Goal: Find specific page/section: Find specific page/section

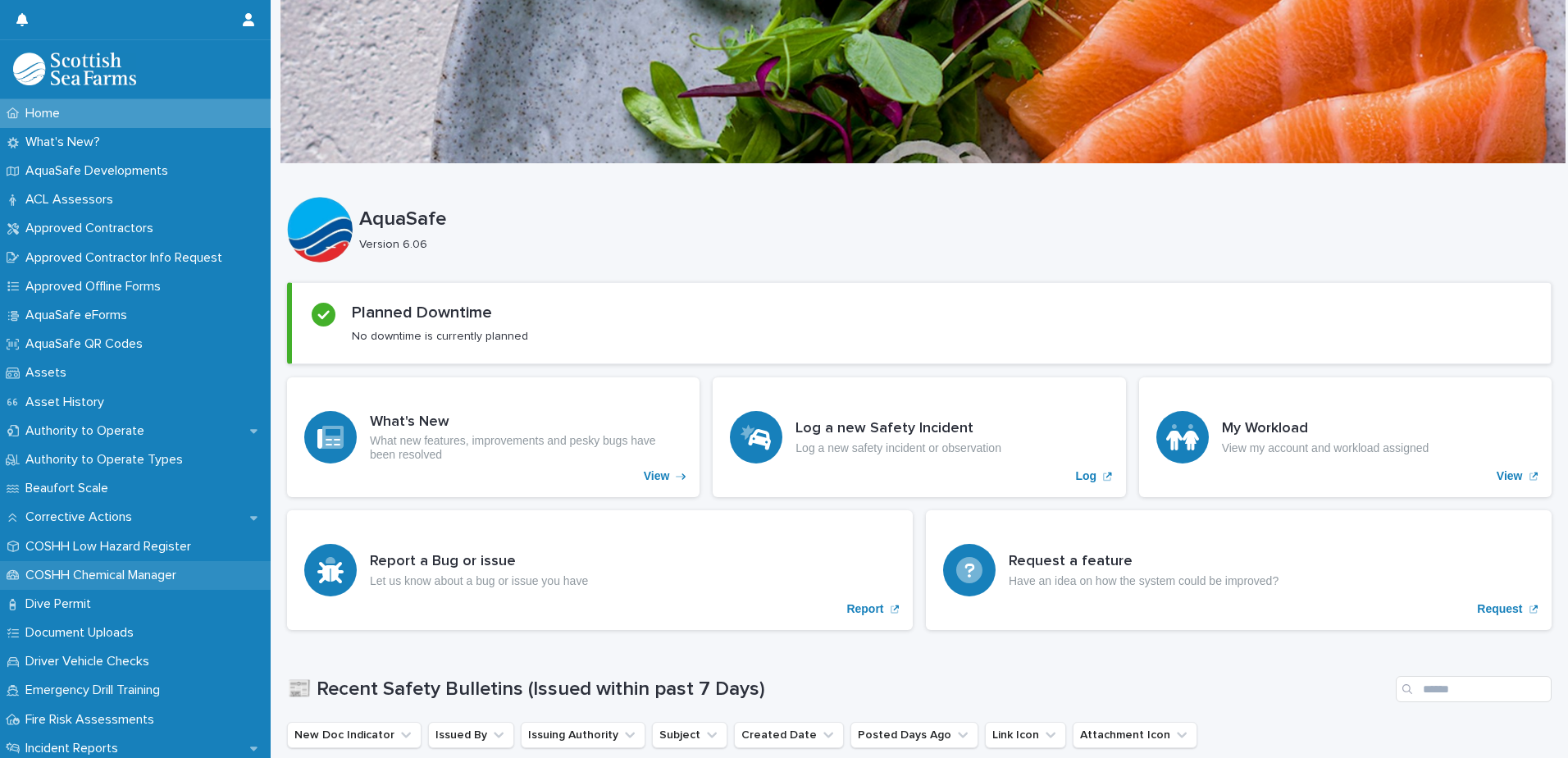
click at [142, 567] on p "COSHH Chemical Manager" at bounding box center [103, 575] width 170 height 16
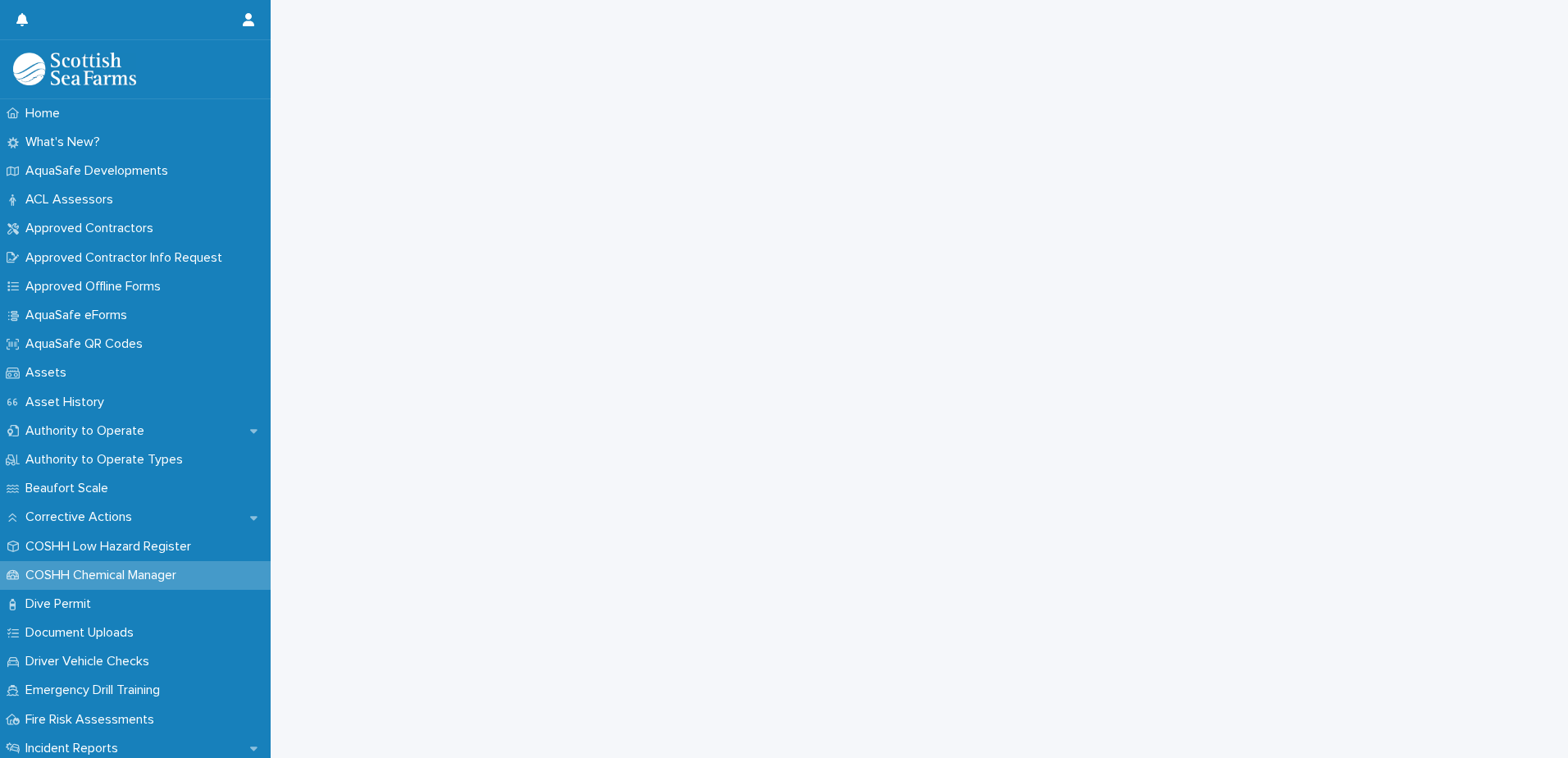
scroll to position [328, 0]
click at [104, 549] on p "COSHH Low Hazard Register" at bounding box center [111, 547] width 185 height 16
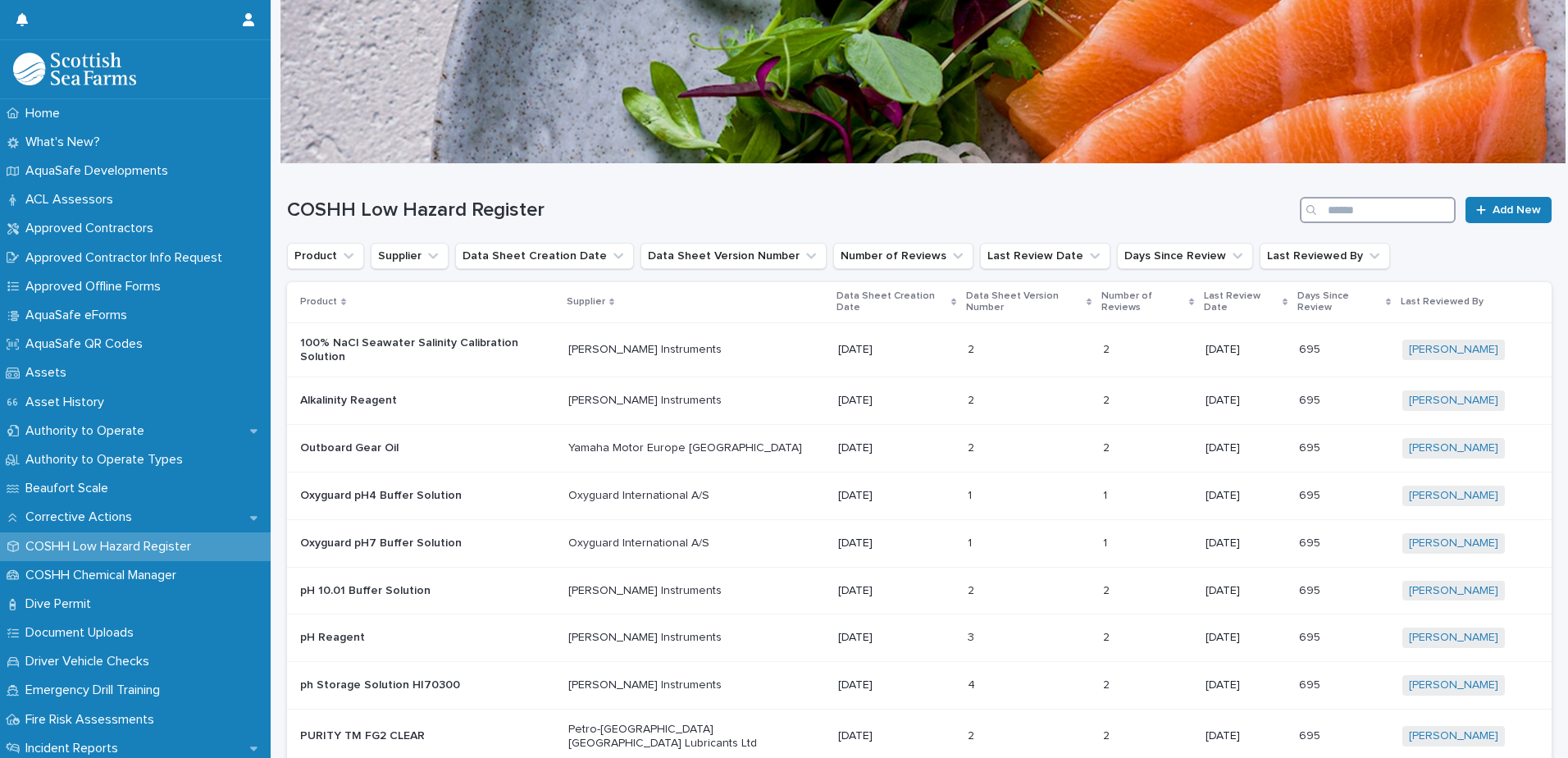
click at [1347, 206] on input "Search" at bounding box center [1377, 210] width 156 height 26
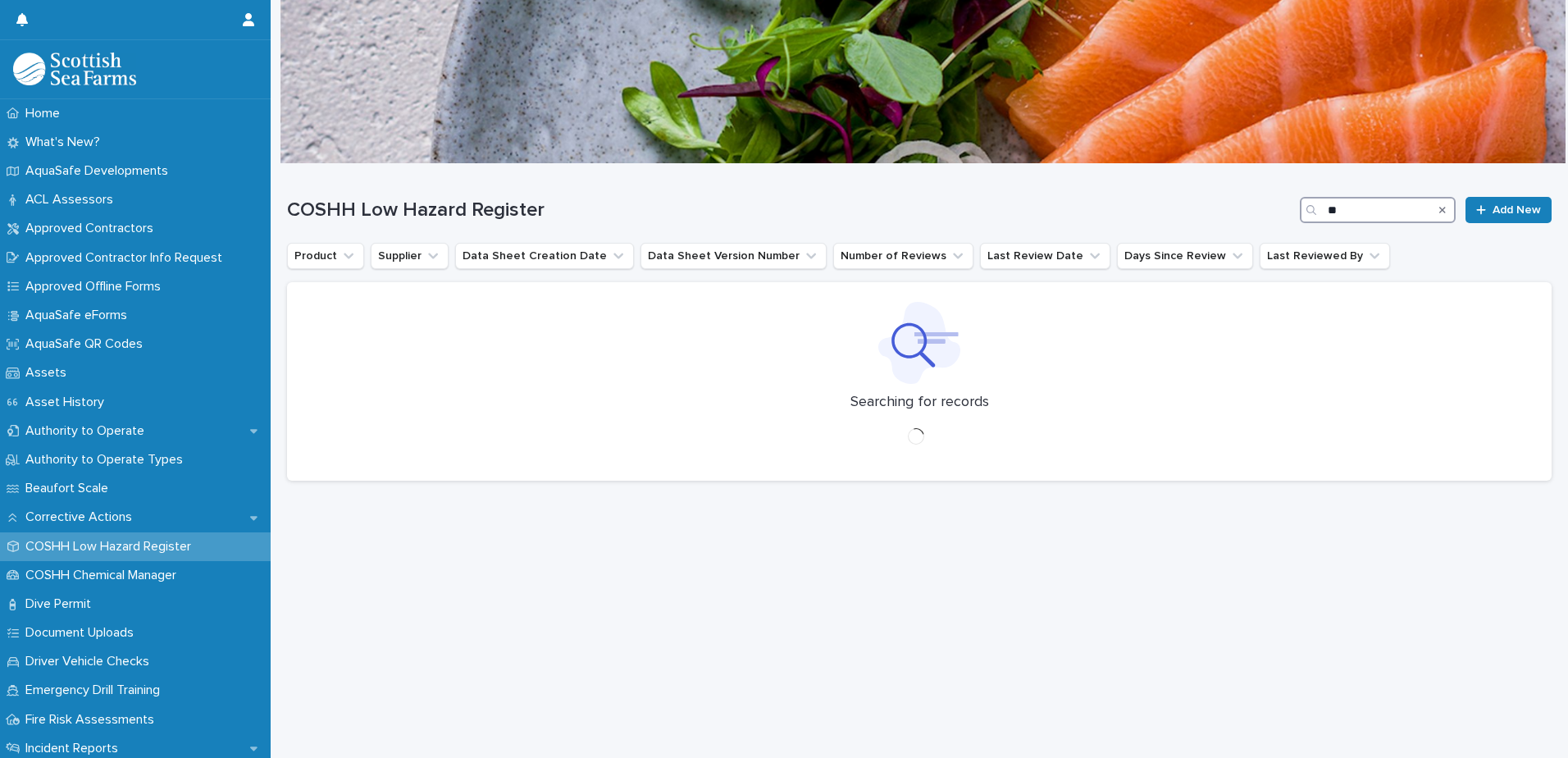
type input "*"
